Goal: Task Accomplishment & Management: Manage account settings

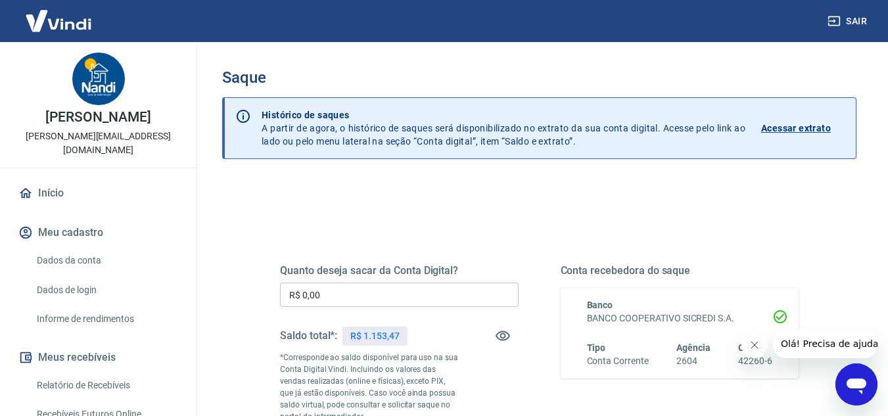
drag, startPoint x: 72, startPoint y: 23, endPoint x: 195, endPoint y: 106, distance: 147.7
click at [72, 23] on img at bounding box center [58, 21] width 85 height 40
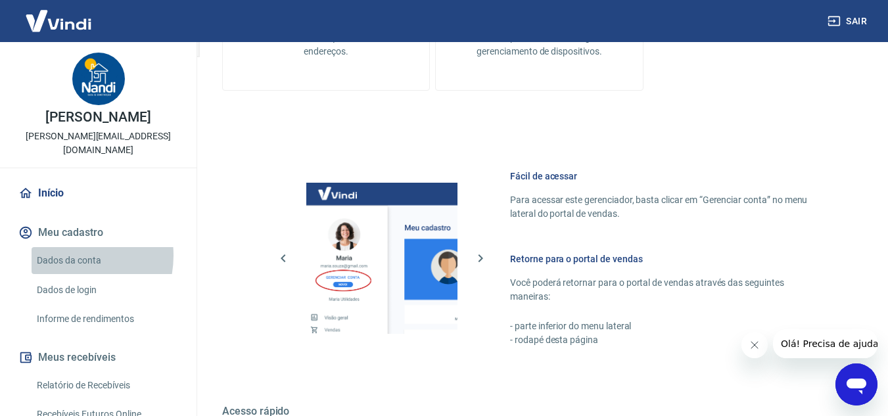
click at [68, 247] on link "Dados da conta" at bounding box center [106, 260] width 149 height 27
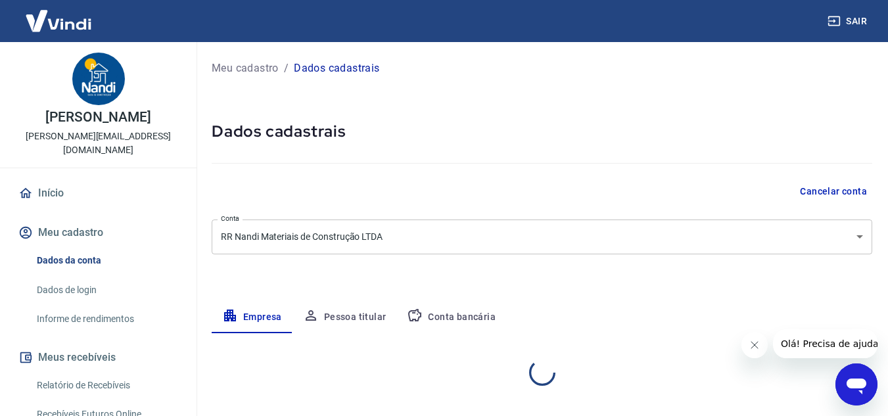
select select "SC"
select select "business"
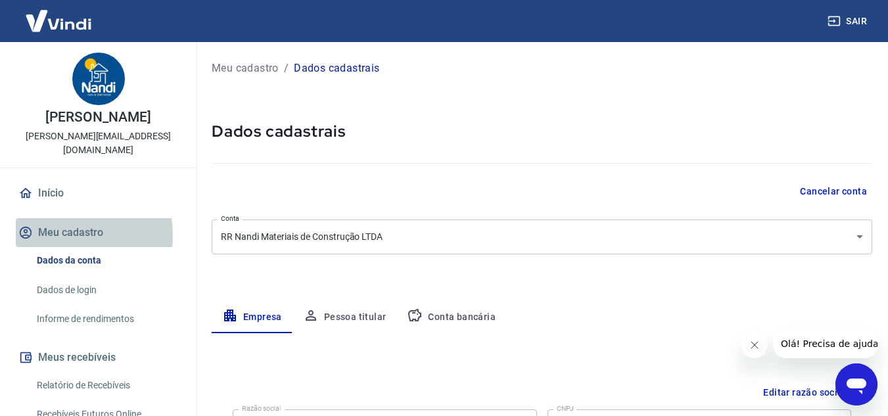
click at [59, 222] on button "Meu cadastro" at bounding box center [98, 232] width 165 height 29
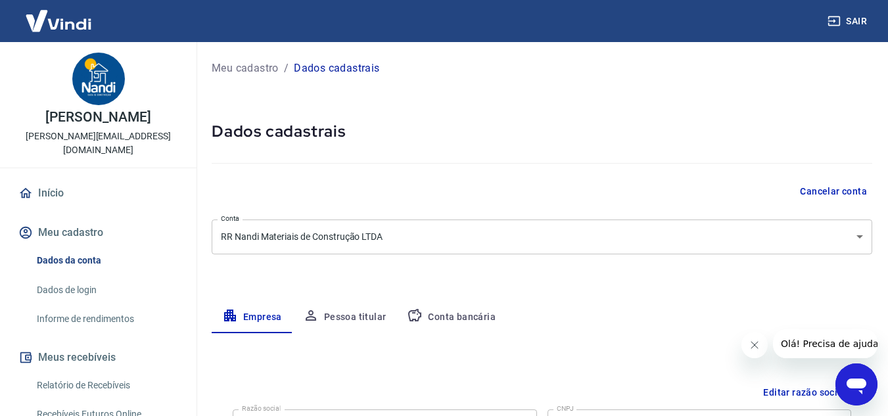
click at [53, 21] on img at bounding box center [58, 21] width 85 height 40
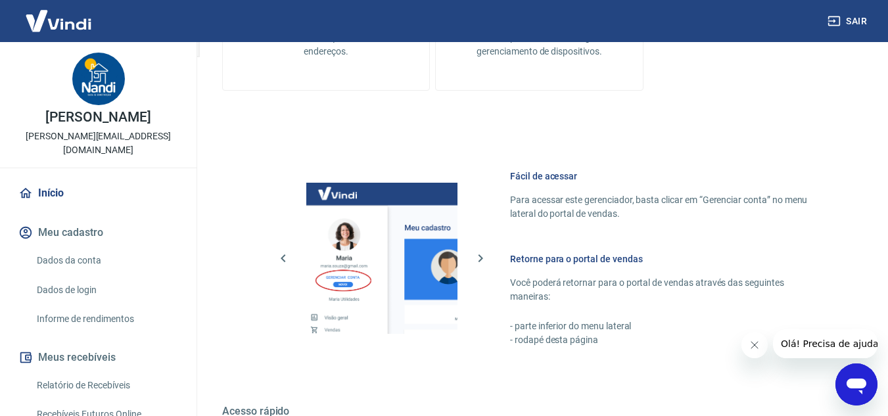
scroll to position [663, 0]
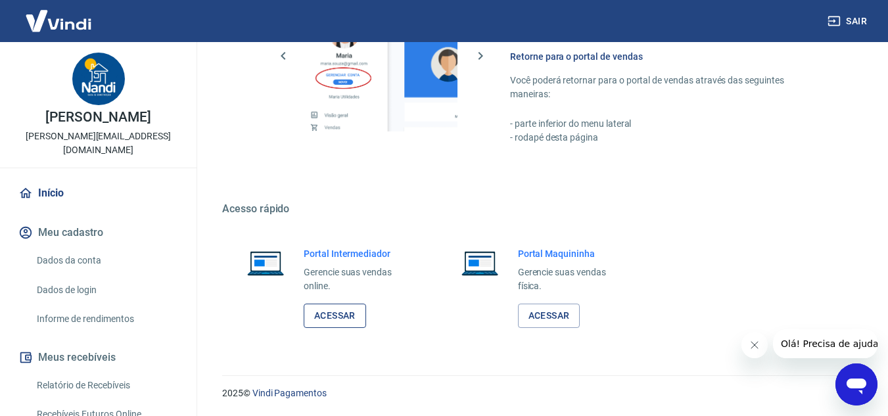
click at [335, 313] on link "Acessar" at bounding box center [335, 316] width 62 height 24
